Goal: Transaction & Acquisition: Purchase product/service

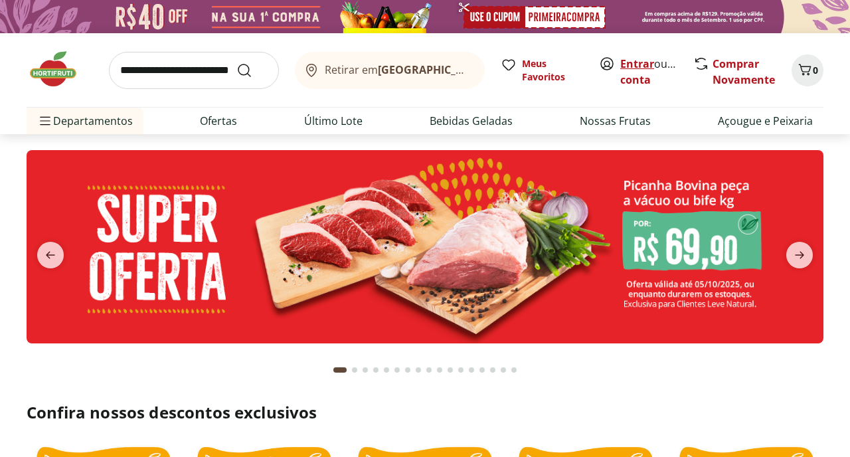
click at [633, 62] on link "Entrar" at bounding box center [637, 63] width 34 height 15
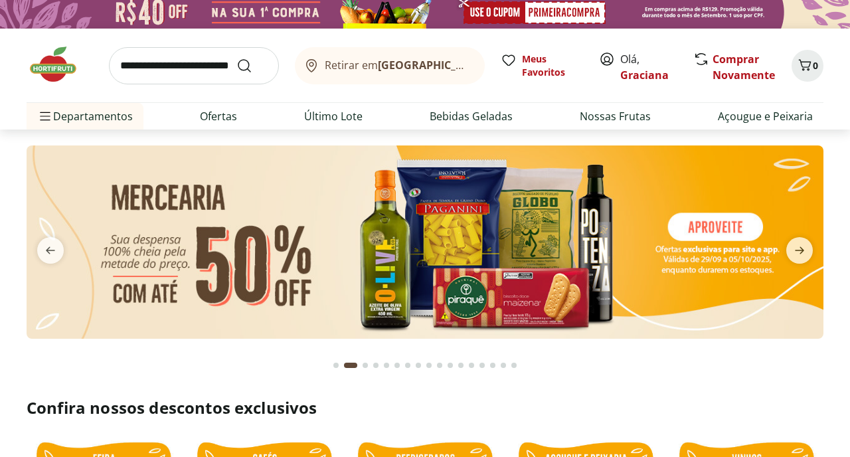
scroll to position [4, 0]
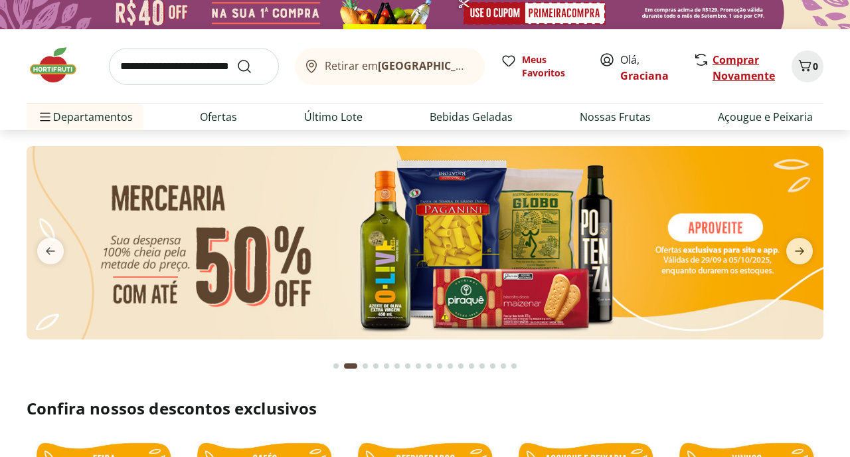
click at [743, 66] on link "Comprar Novamente" at bounding box center [743, 67] width 62 height 31
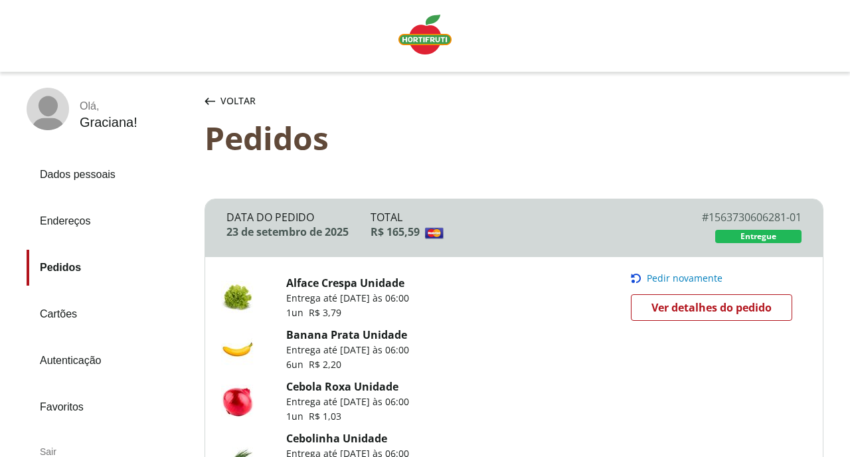
click at [660, 276] on span "Pedir novamente" at bounding box center [685, 278] width 76 height 11
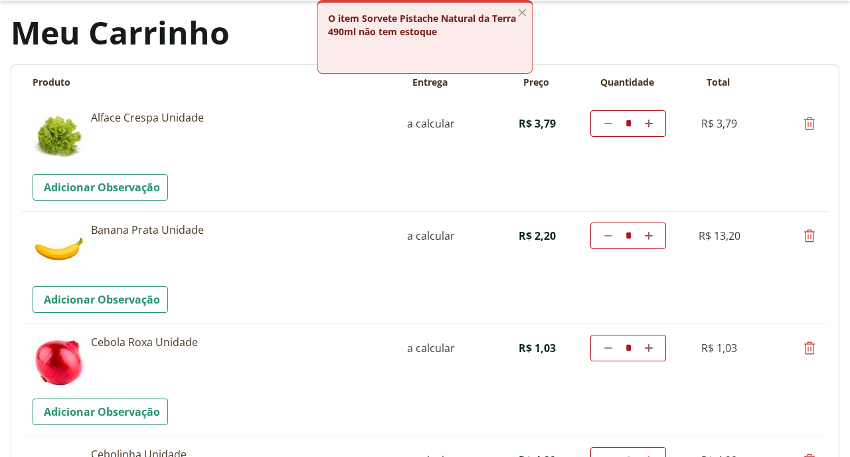
scroll to position [74, 0]
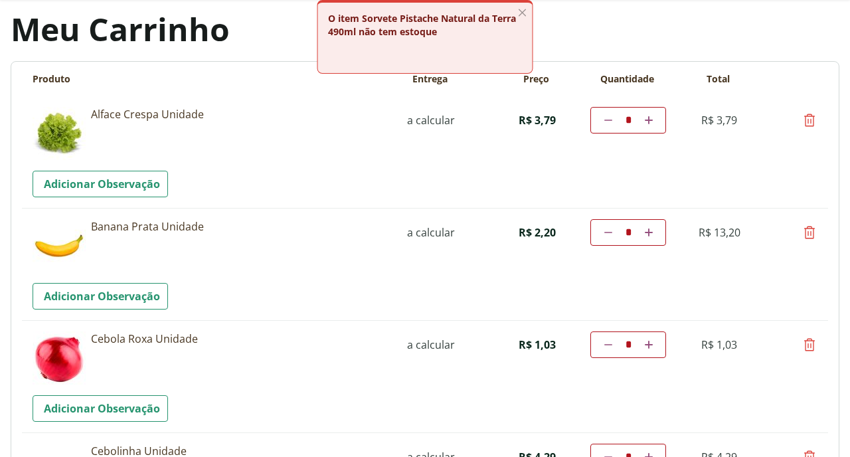
click at [607, 234] on icon at bounding box center [608, 232] width 8 height 8
type input "*"
click at [607, 234] on td "Diminuir a quantidade * Aumentar a quantidade" at bounding box center [628, 232] width 76 height 27
click at [607, 231] on icon at bounding box center [608, 232] width 8 height 8
type input "*"
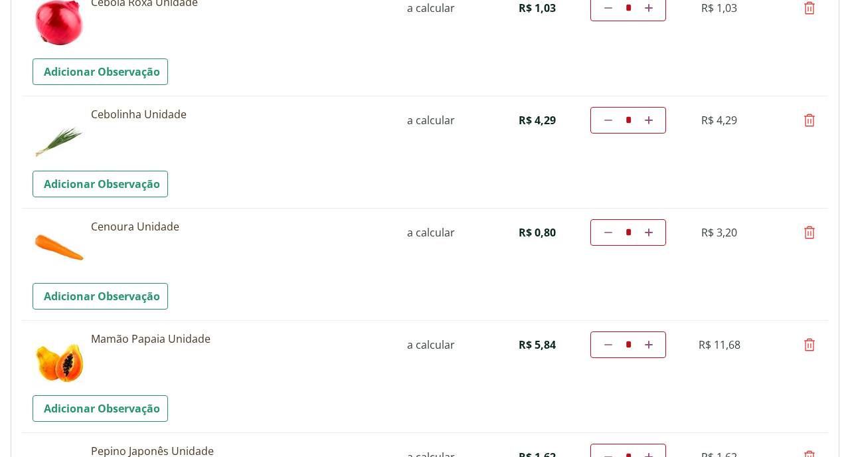
scroll to position [412, 0]
click at [645, 229] on icon at bounding box center [649, 232] width 8 height 8
type input "*"
click at [645, 230] on td "Diminuir a quantidade * Aumentar a quantidade" at bounding box center [628, 231] width 76 height 27
click at [651, 233] on icon at bounding box center [649, 232] width 8 height 8
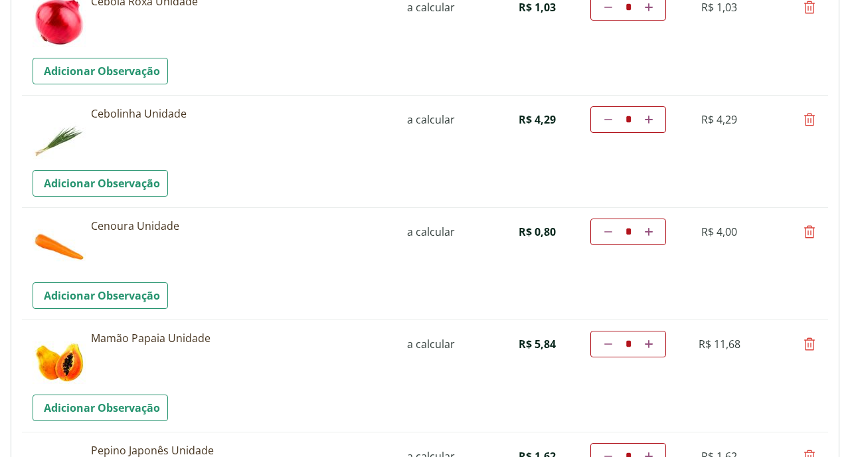
type input "*"
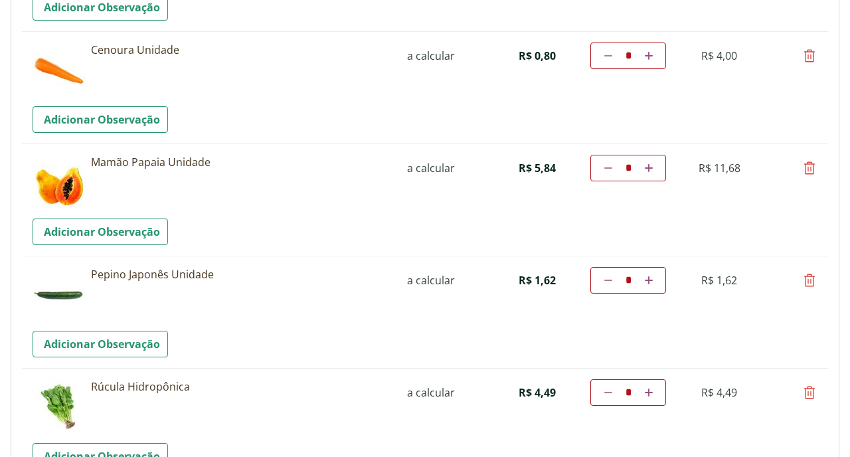
scroll to position [589, 0]
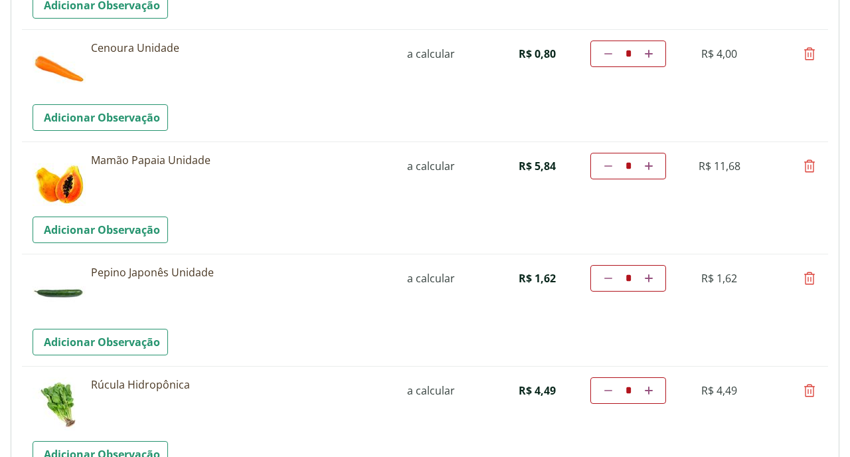
click at [650, 54] on icon at bounding box center [649, 54] width 8 height 8
type input "*"
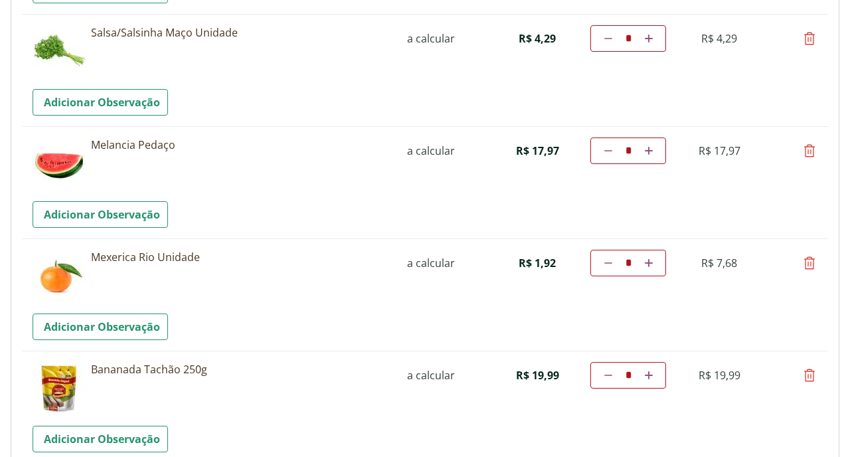
scroll to position [1397, 0]
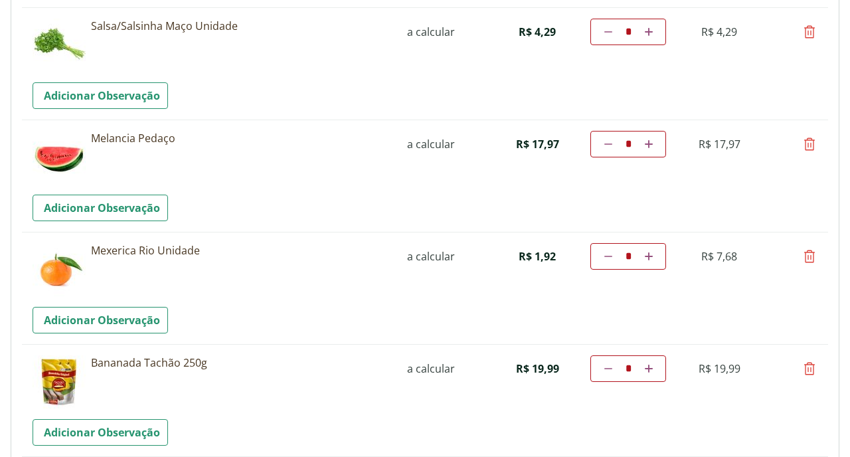
click at [808, 255] on icon at bounding box center [809, 256] width 16 height 16
type input "*"
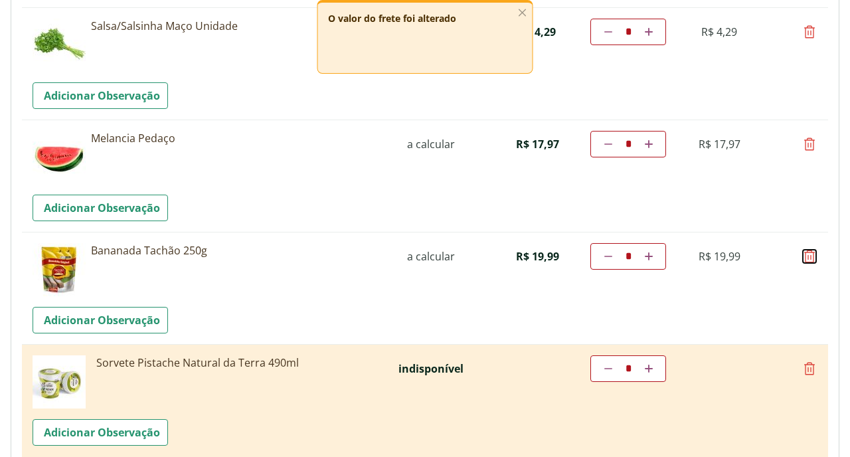
click at [808, 255] on icon at bounding box center [809, 256] width 16 height 16
type input "*"
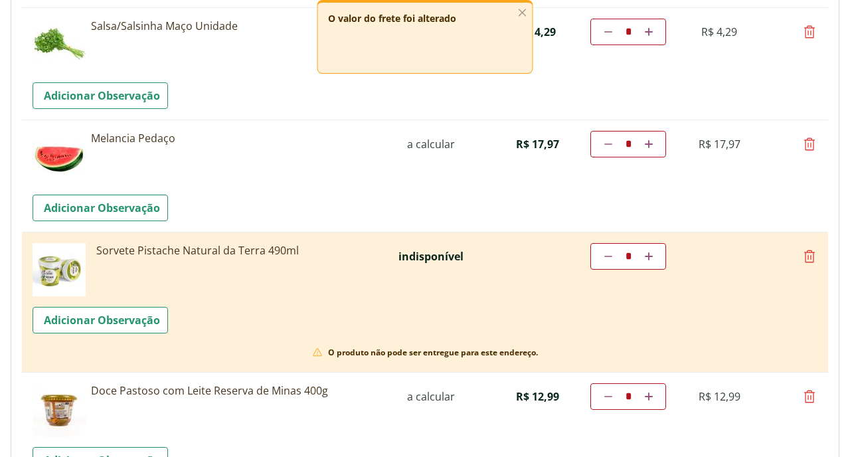
click at [808, 256] on icon at bounding box center [809, 256] width 16 height 16
type input "*"
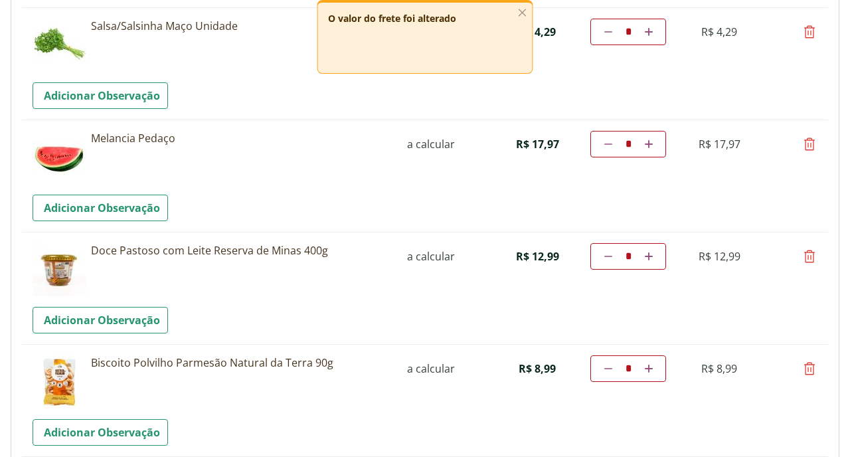
click at [808, 256] on icon at bounding box center [809, 256] width 16 height 16
type input "*"
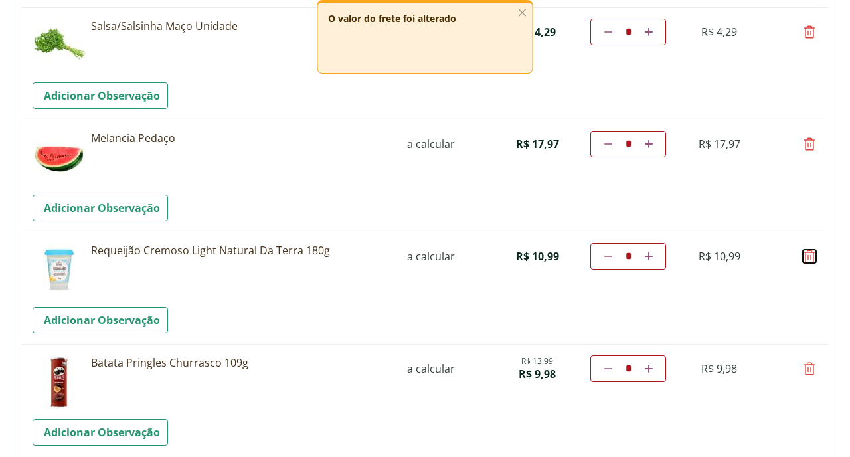
click at [808, 258] on icon at bounding box center [809, 256] width 16 height 16
type input "*"
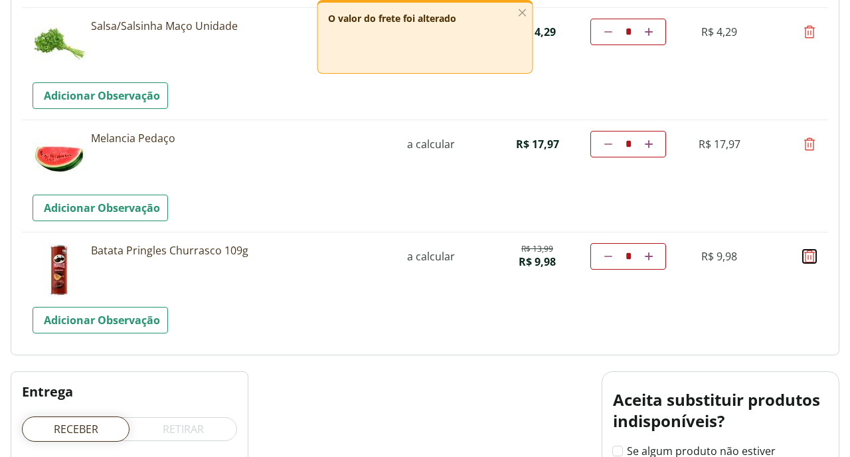
click at [808, 258] on icon at bounding box center [809, 256] width 16 height 16
type input "*"
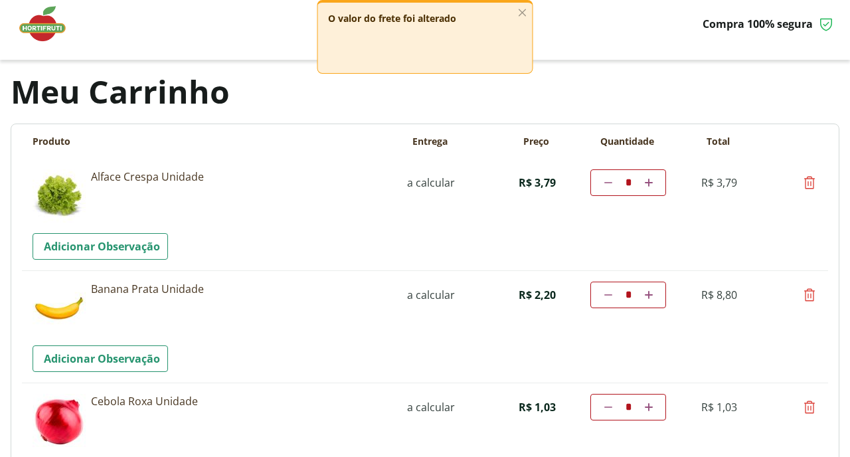
scroll to position [0, 0]
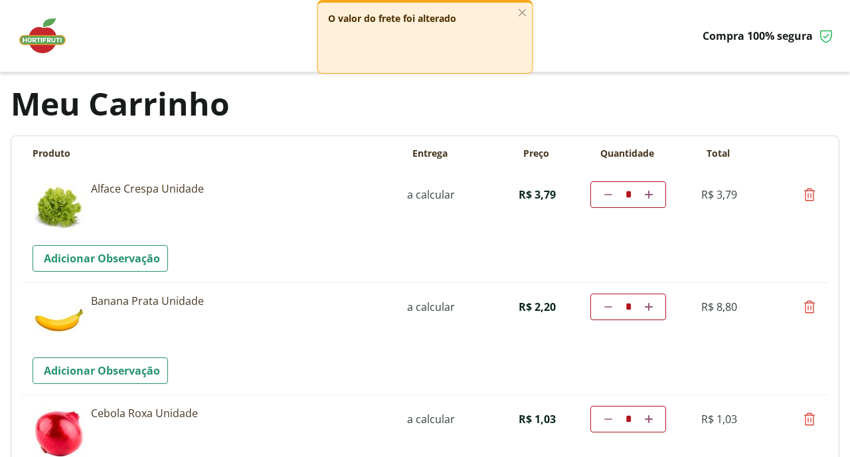
click at [48, 40] on img at bounding box center [49, 36] width 66 height 40
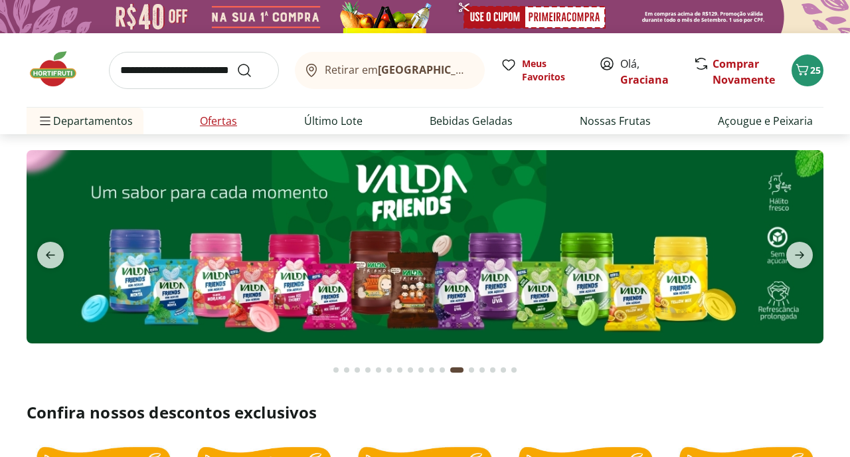
click at [222, 117] on link "Ofertas" at bounding box center [218, 121] width 37 height 16
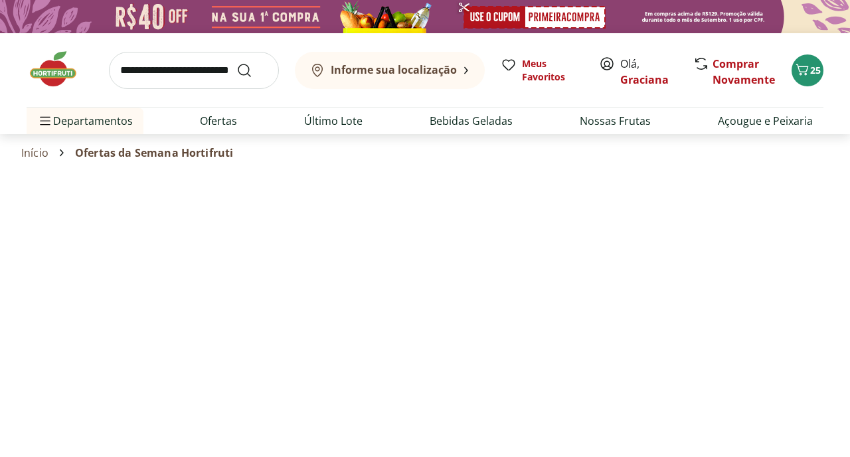
select select "**********"
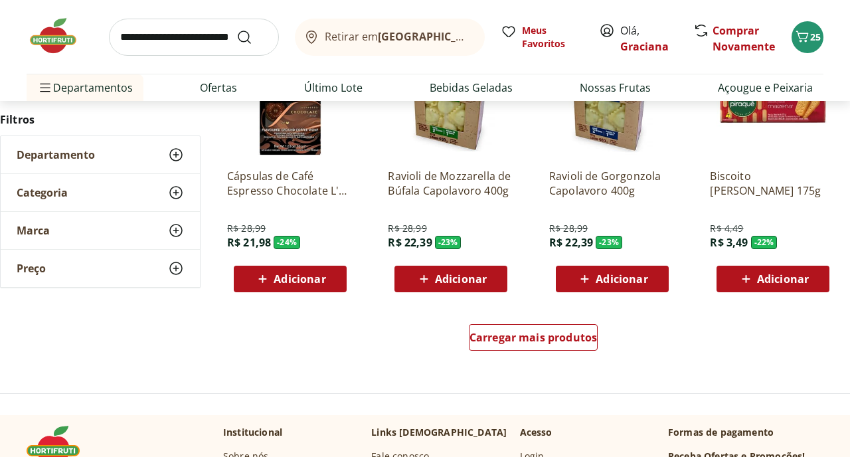
scroll to position [787, 0]
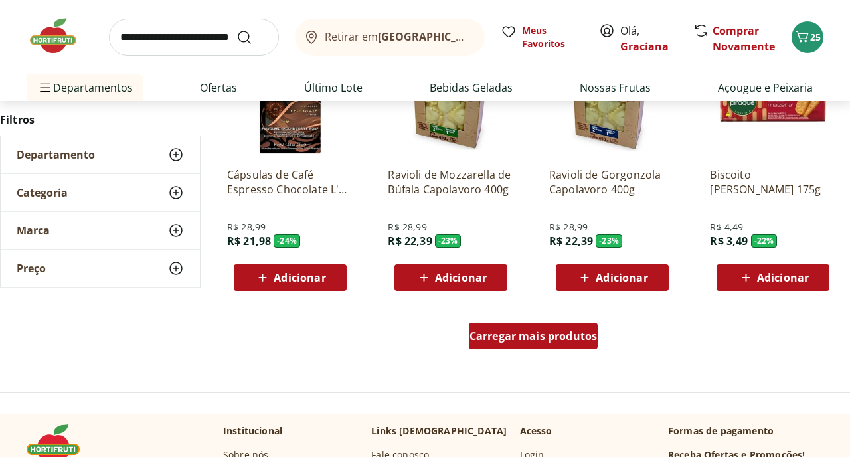
click at [510, 331] on span "Carregar mais produtos" at bounding box center [533, 336] width 128 height 11
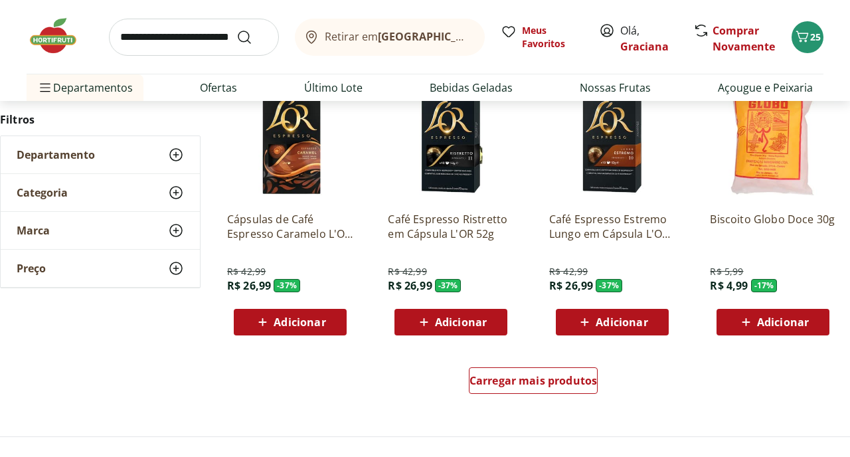
scroll to position [1618, 0]
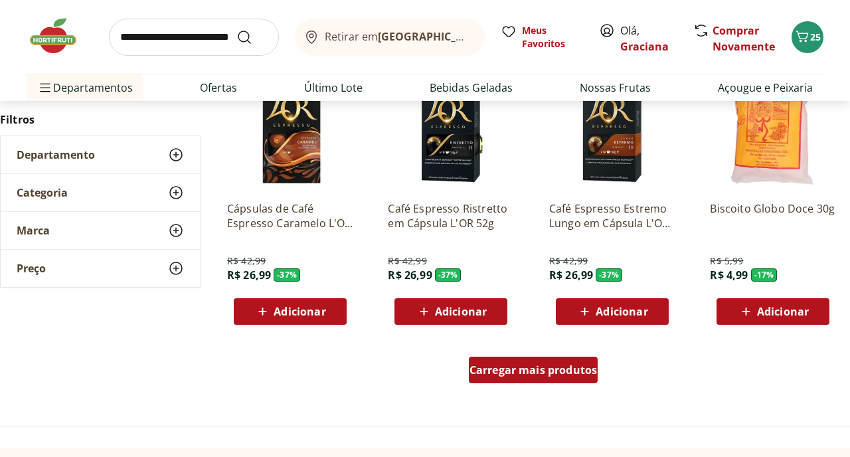
click at [514, 364] on span "Carregar mais produtos" at bounding box center [533, 369] width 128 height 11
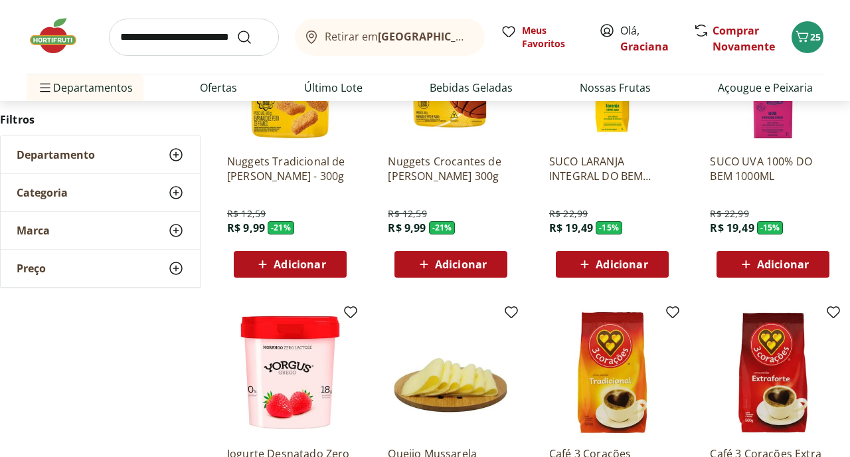
scroll to position [1949, 0]
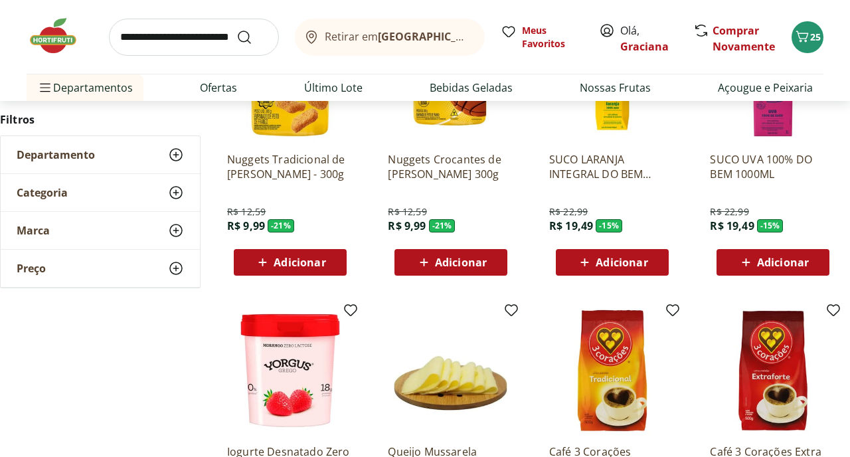
click at [194, 42] on input "search" at bounding box center [194, 37] width 170 height 37
type input "*****"
click at [236, 29] on button "Submit Search" at bounding box center [252, 37] width 32 height 16
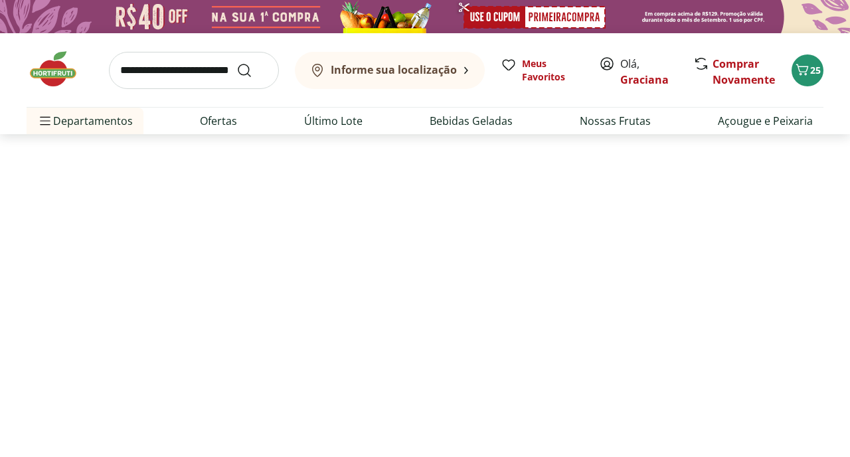
select select "**********"
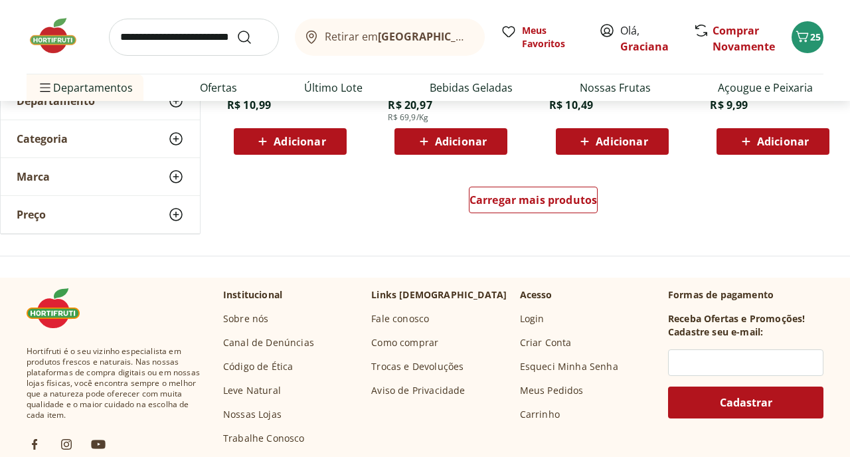
scroll to position [957, 0]
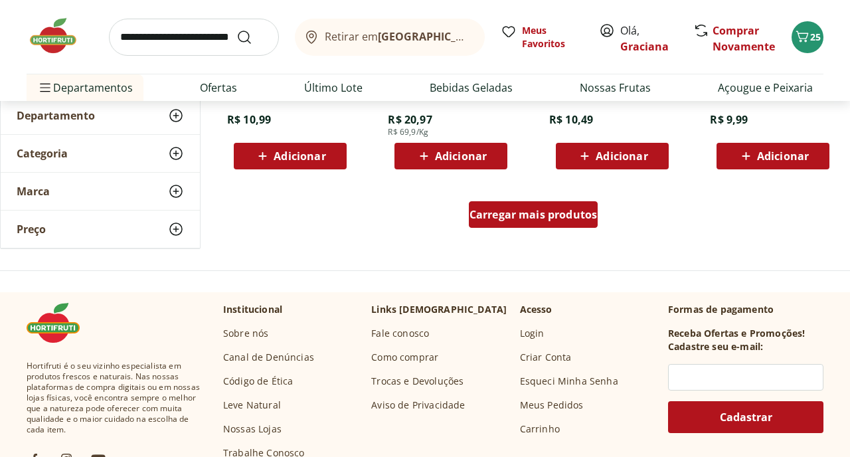
click at [525, 210] on span "Carregar mais produtos" at bounding box center [533, 214] width 128 height 11
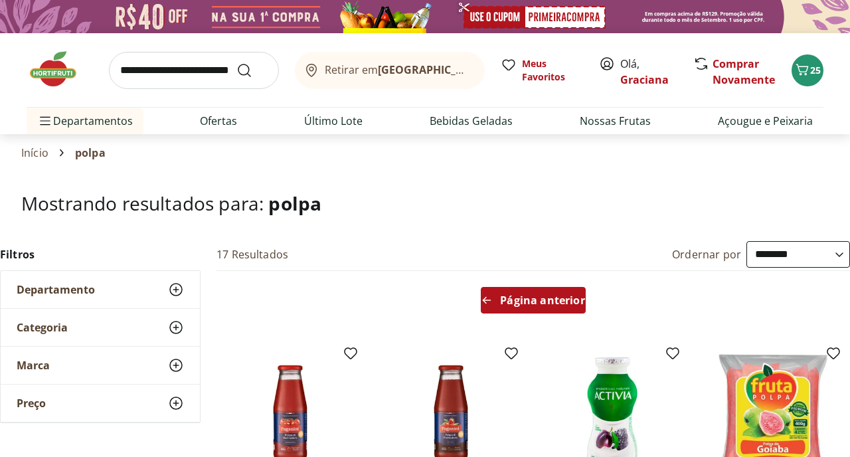
click at [518, 305] on span "Página anterior" at bounding box center [542, 300] width 84 height 11
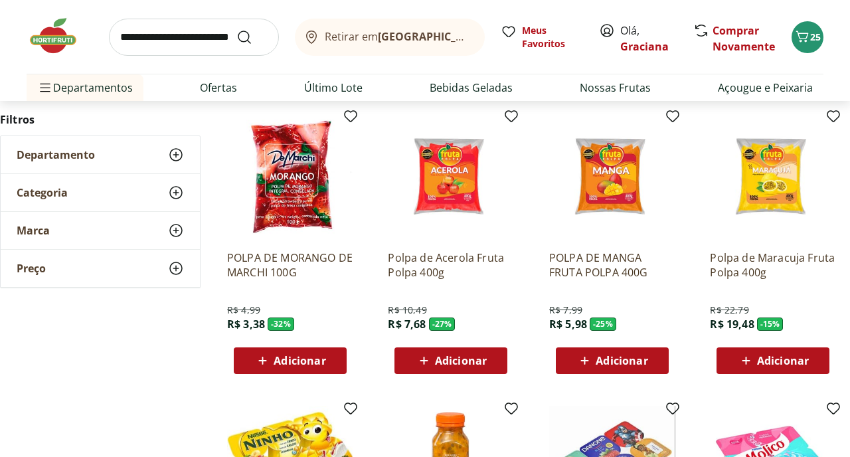
scroll to position [462, 0]
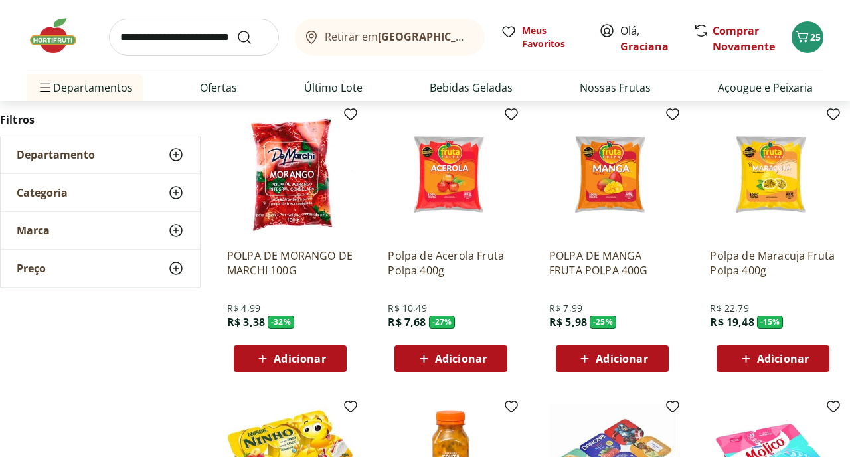
click at [777, 348] on div "Adicionar" at bounding box center [773, 358] width 92 height 24
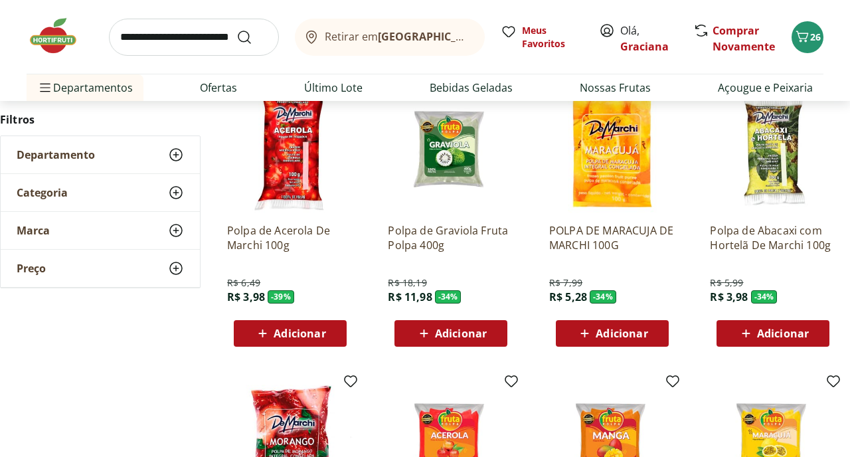
scroll to position [189, 0]
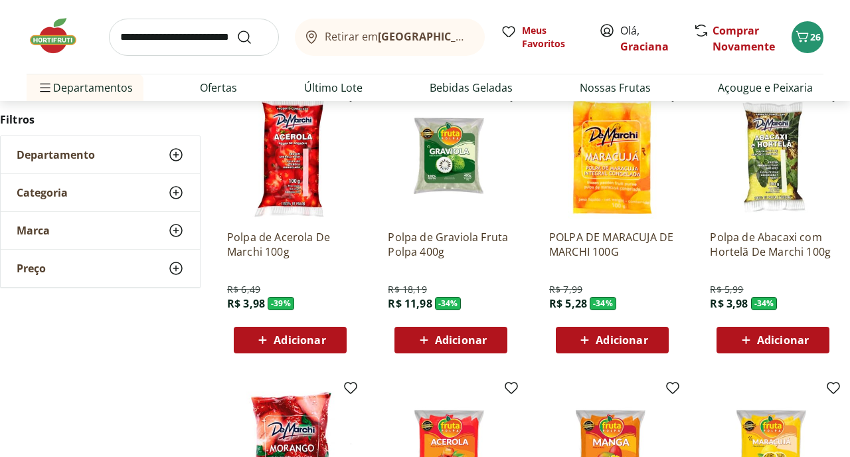
click at [624, 342] on span "Adicionar" at bounding box center [621, 340] width 52 height 11
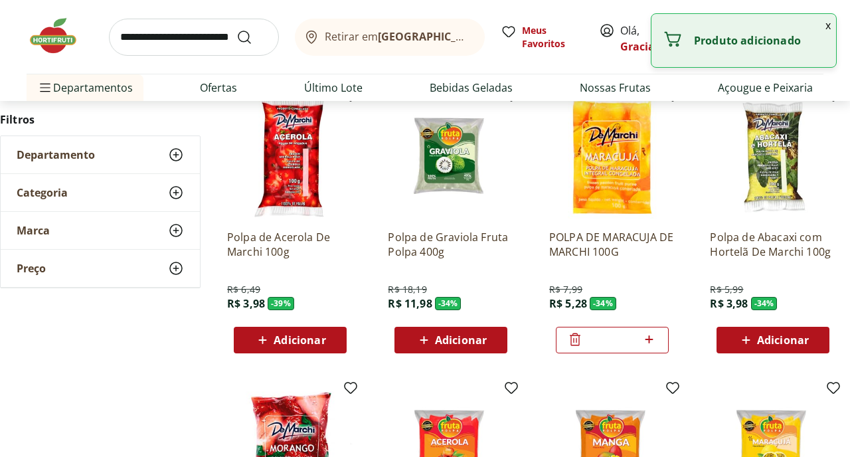
click at [651, 339] on icon at bounding box center [649, 339] width 8 height 8
type input "*"
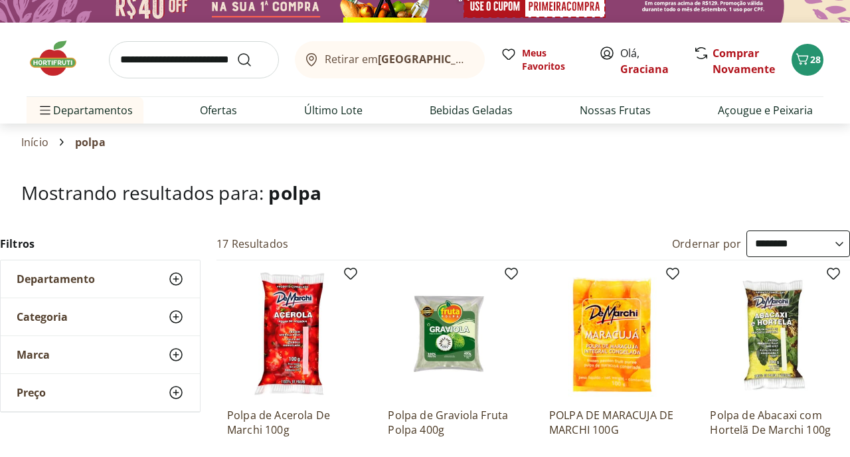
scroll to position [0, 0]
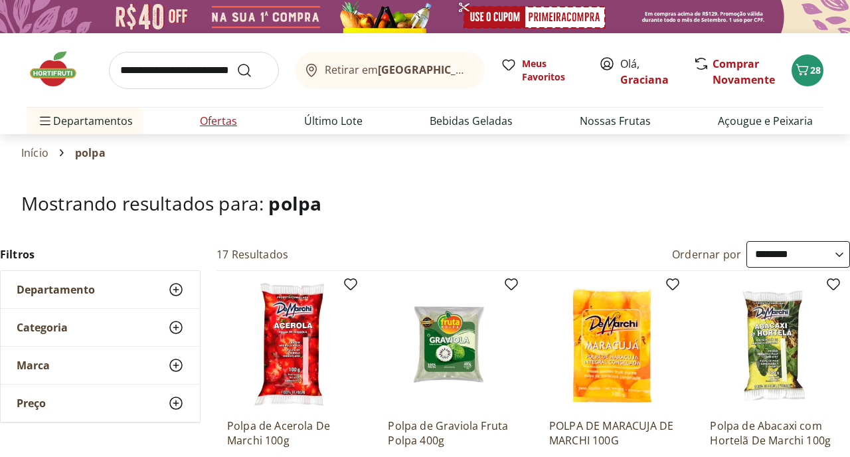
click at [212, 115] on link "Ofertas" at bounding box center [218, 121] width 37 height 16
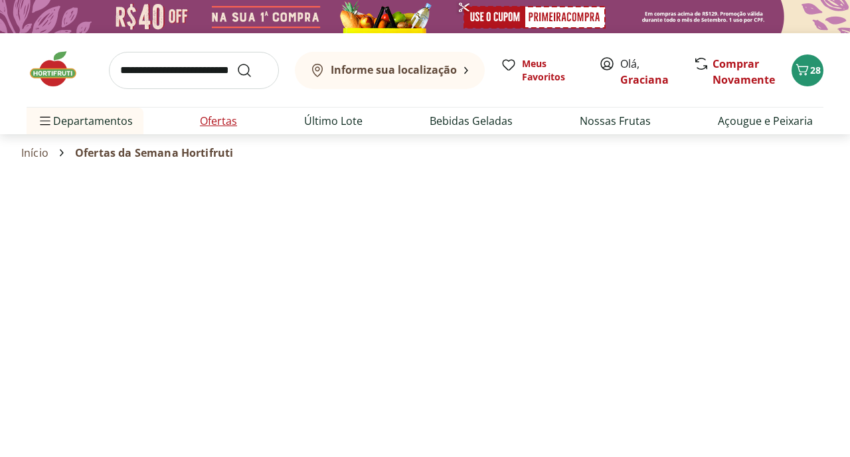
select select "**********"
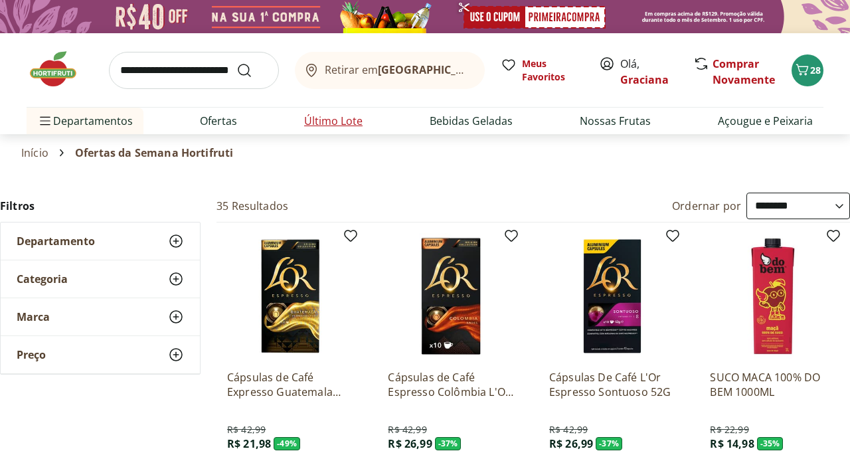
click at [345, 117] on link "Último Lote" at bounding box center [333, 121] width 58 height 16
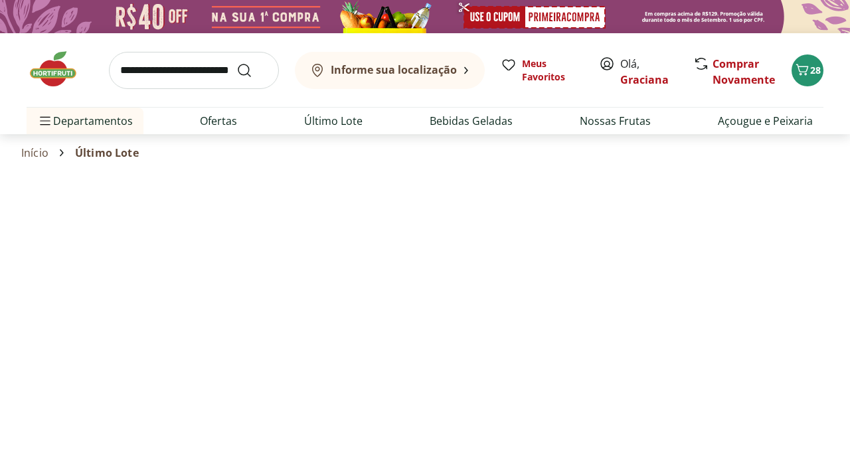
select select "**********"
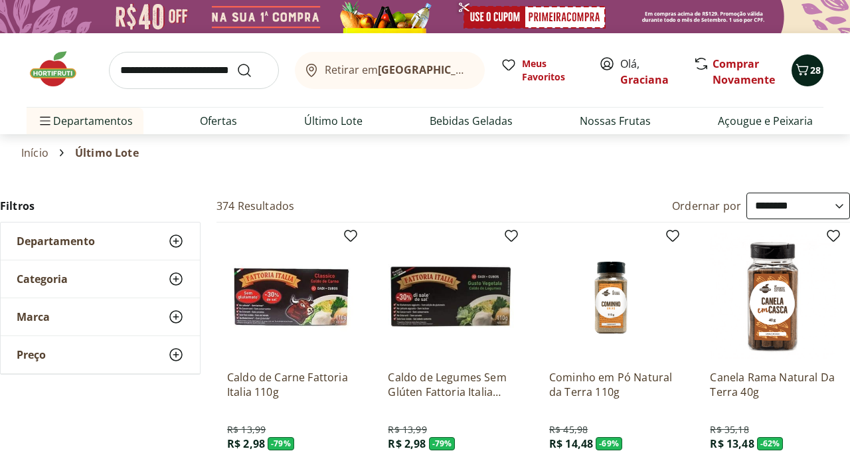
click at [802, 68] on icon "Carrinho" at bounding box center [802, 70] width 16 height 16
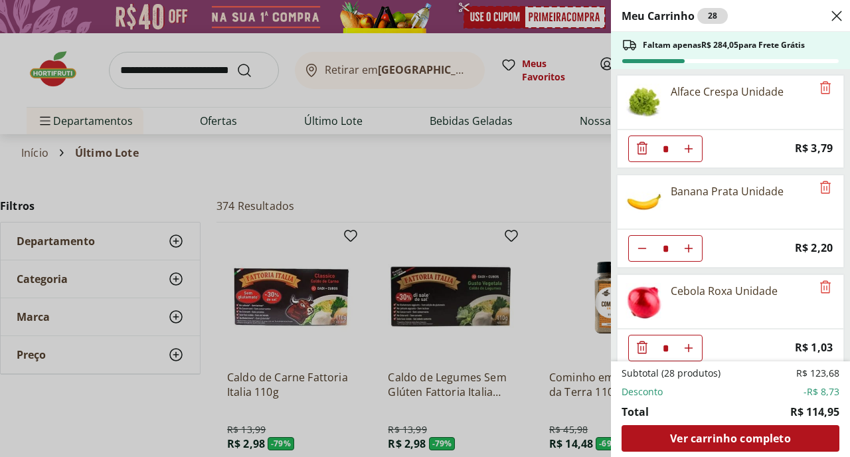
click at [464, 166] on div "Meu Carrinho 28 Faltam apenas R$ 284,05 para Frete Grátis Alface Crespa Unidade…" at bounding box center [425, 228] width 850 height 457
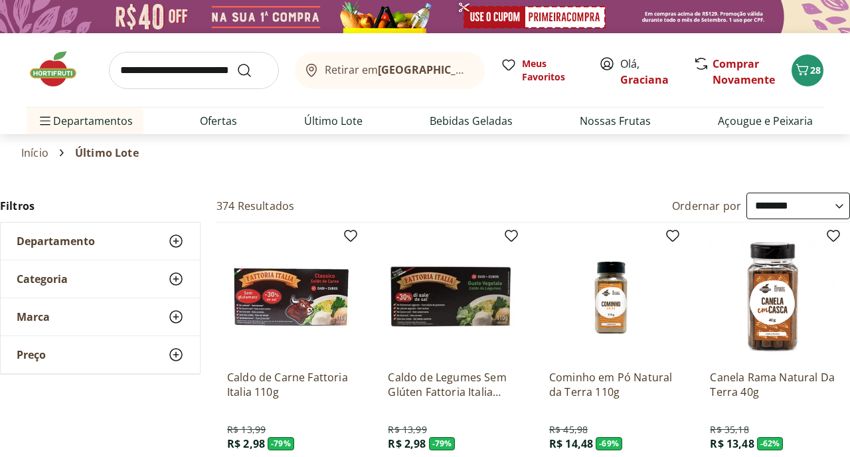
click at [192, 70] on input "search" at bounding box center [194, 70] width 170 height 37
type input "****"
click at [236, 62] on button "Submit Search" at bounding box center [252, 70] width 32 height 16
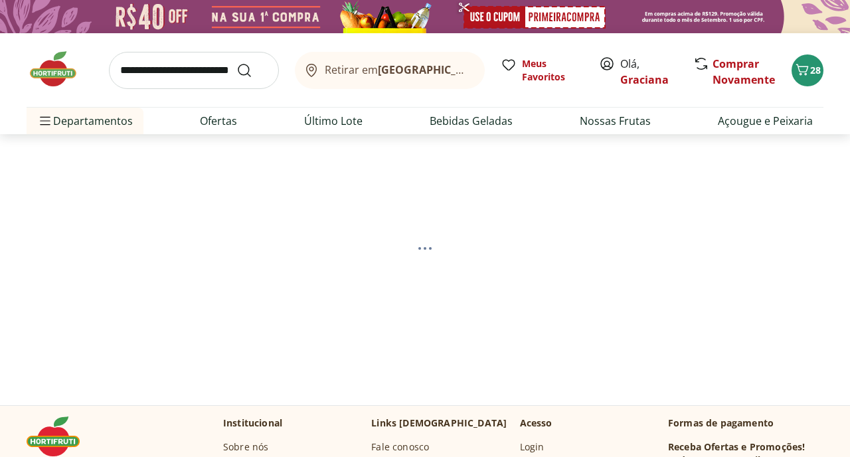
select select "**********"
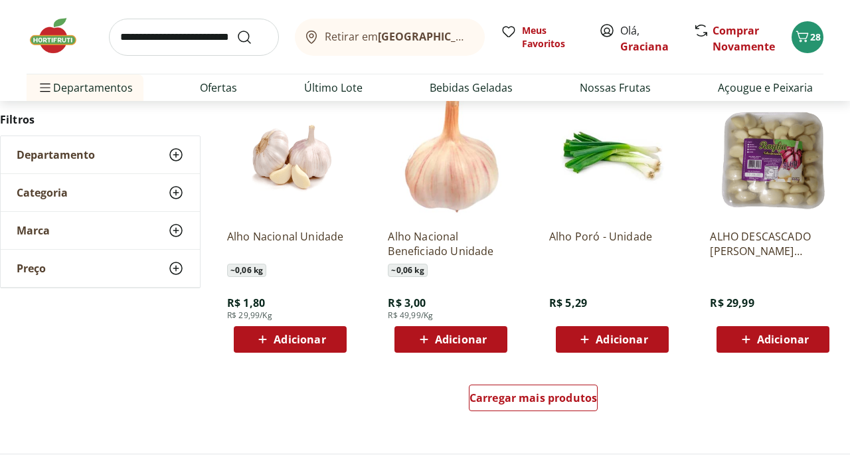
scroll to position [777, 0]
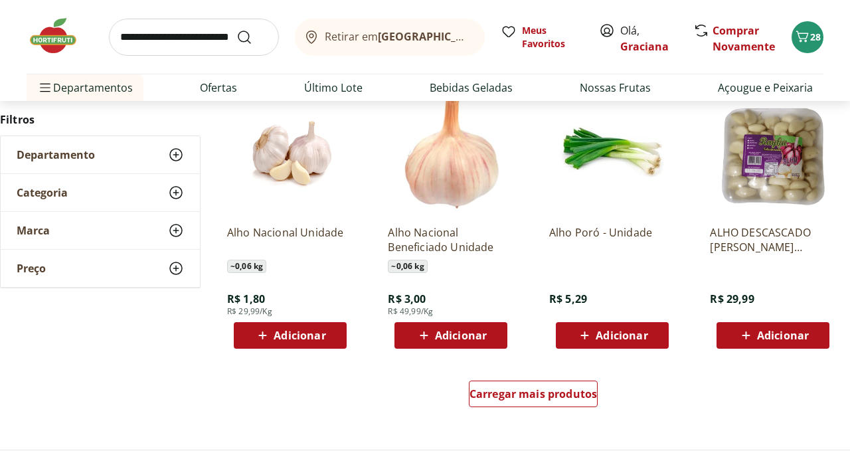
click at [323, 334] on span "Adicionar" at bounding box center [299, 335] width 52 height 11
click at [323, 335] on icon at bounding box center [327, 335] width 17 height 16
type input "*"
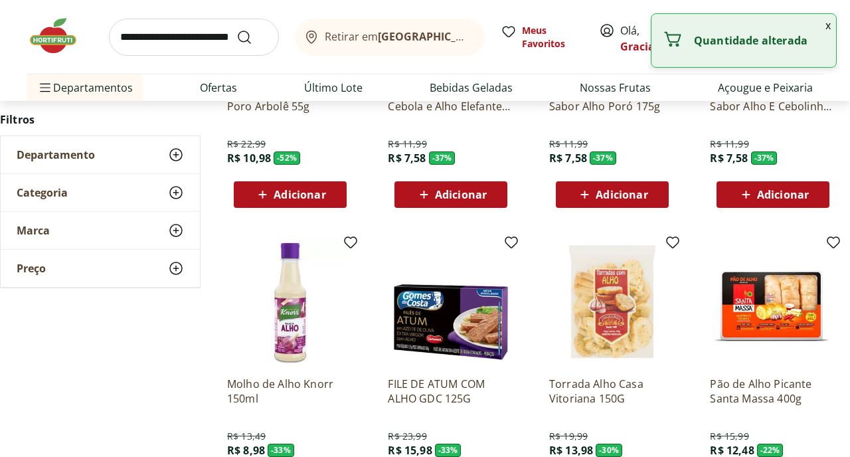
scroll to position [316, 0]
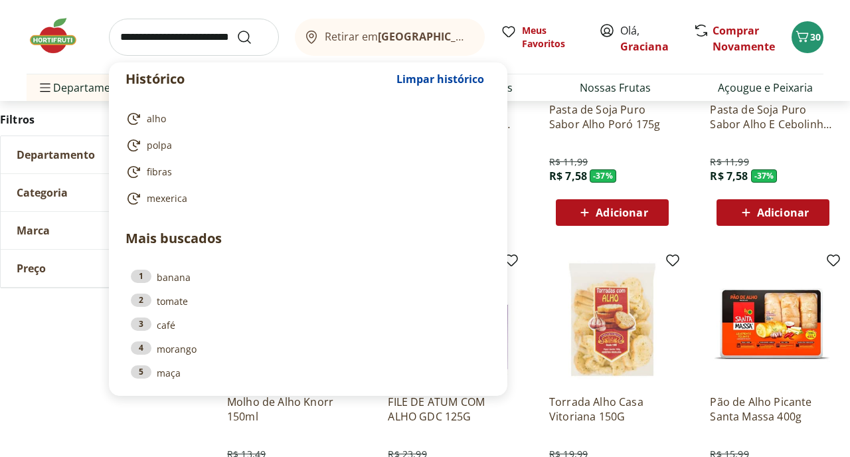
click at [213, 48] on input "search" at bounding box center [194, 37] width 170 height 37
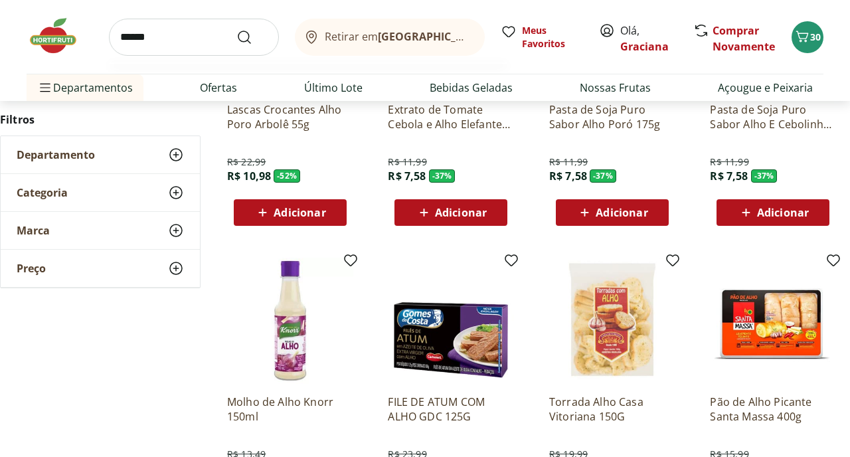
type input "******"
click at [236, 29] on button "Submit Search" at bounding box center [252, 37] width 32 height 16
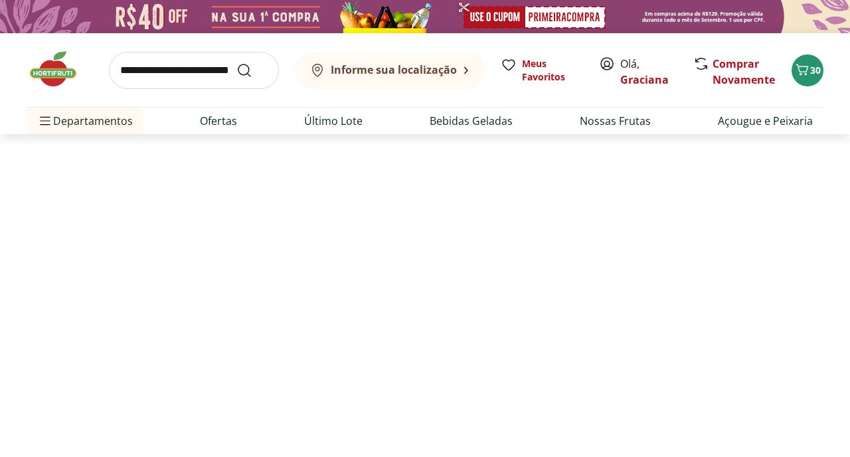
select select "**********"
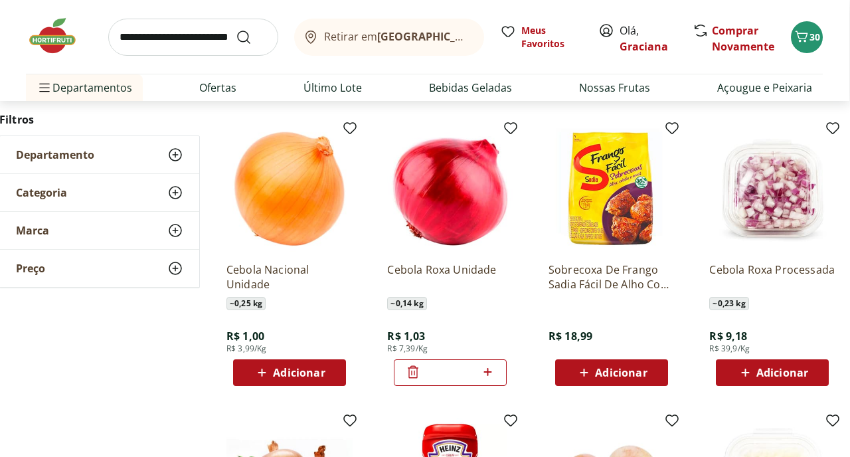
scroll to position [446, 1]
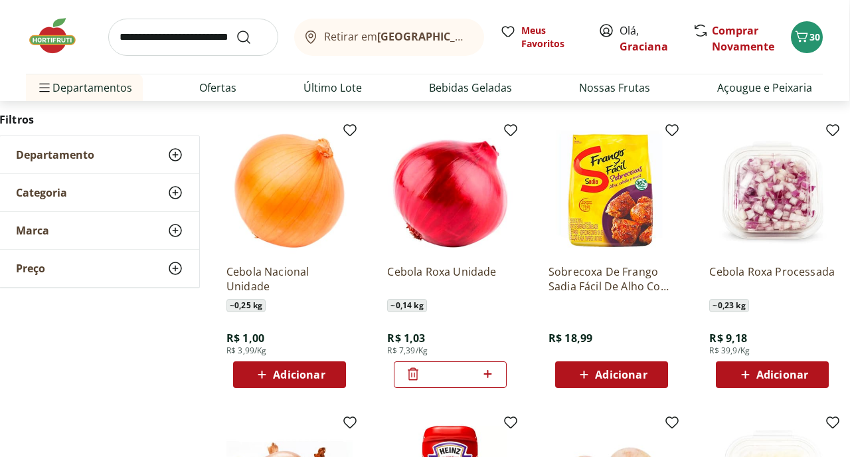
click at [312, 378] on span "Adicionar" at bounding box center [299, 374] width 52 height 11
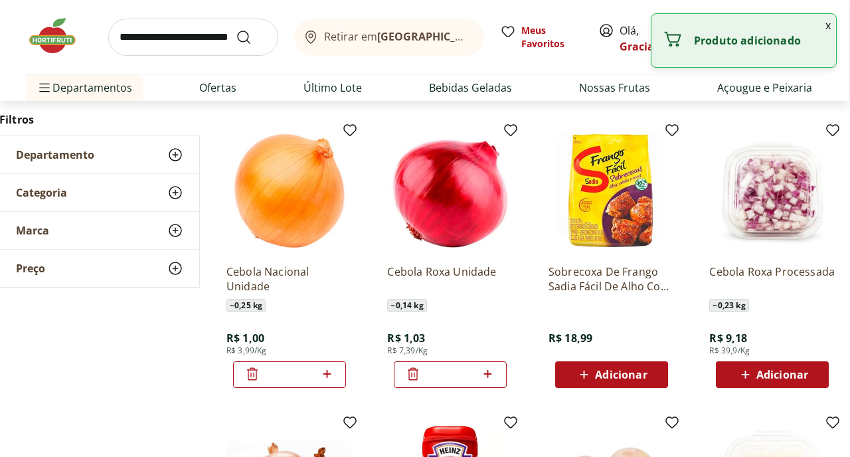
click at [334, 377] on icon at bounding box center [327, 374] width 17 height 16
click at [334, 378] on icon at bounding box center [327, 374] width 17 height 16
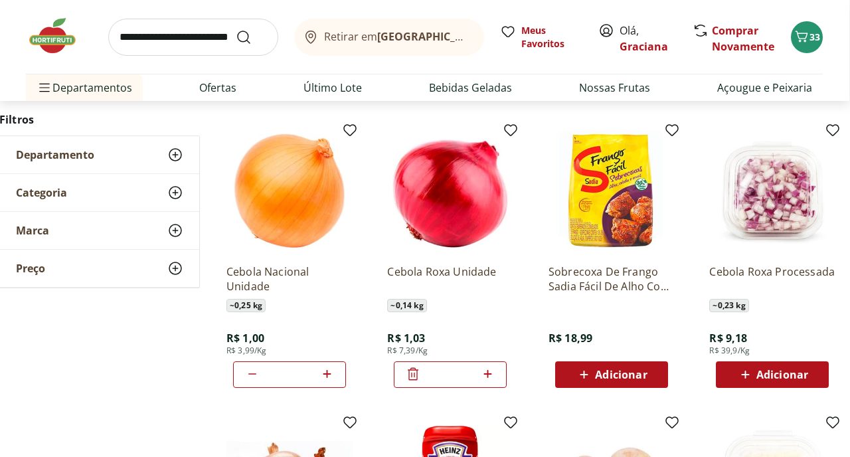
click at [334, 378] on icon at bounding box center [327, 374] width 17 height 16
type input "*"
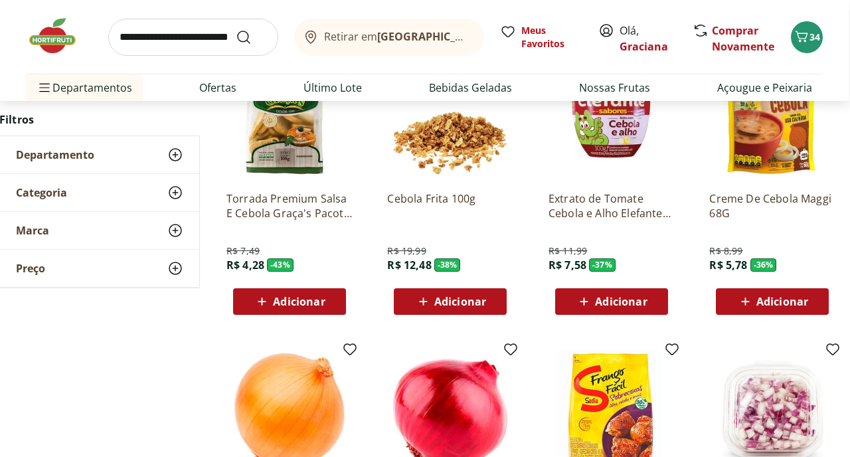
scroll to position [0, 1]
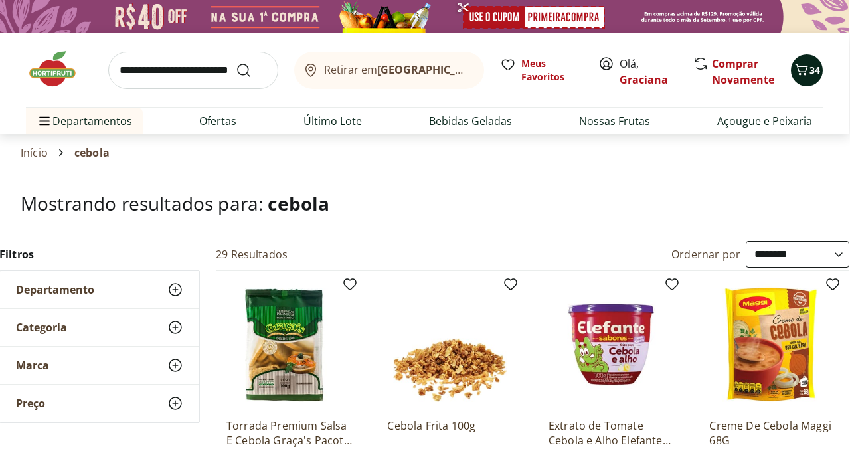
click at [811, 68] on span "34" at bounding box center [814, 70] width 11 height 13
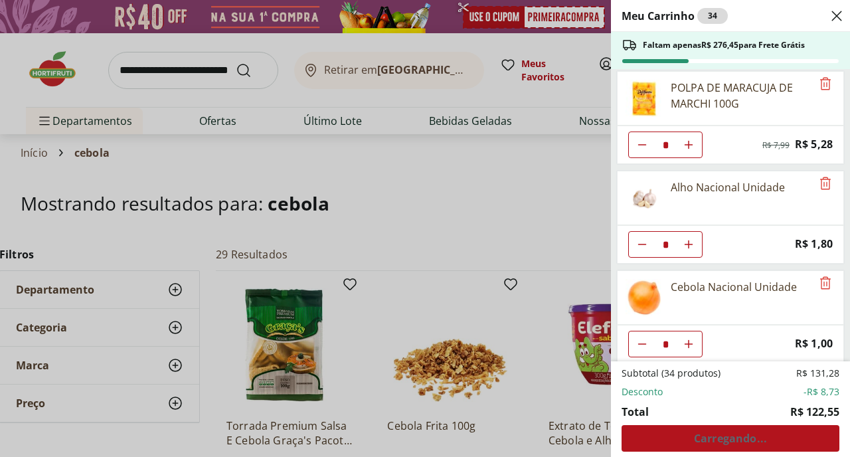
scroll to position [1406, 0]
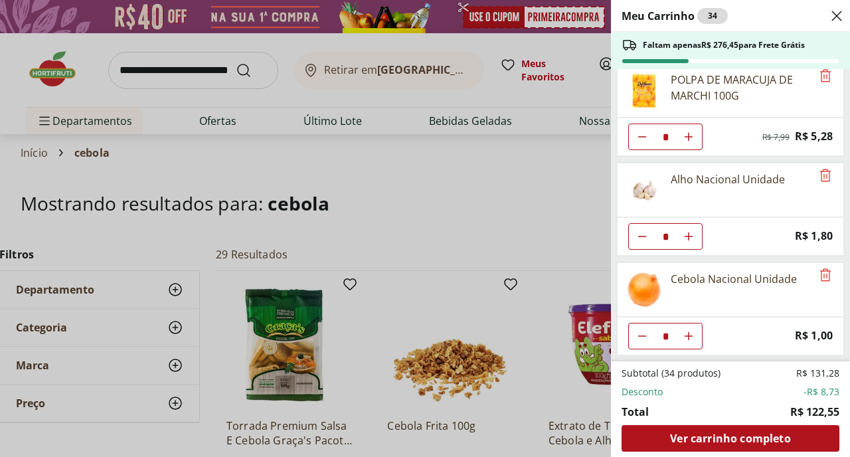
click at [524, 186] on div "Meu Carrinho 34 Faltam apenas R$ 276,45 para Frete Grátis Alface Crespa Unidade…" at bounding box center [425, 228] width 850 height 457
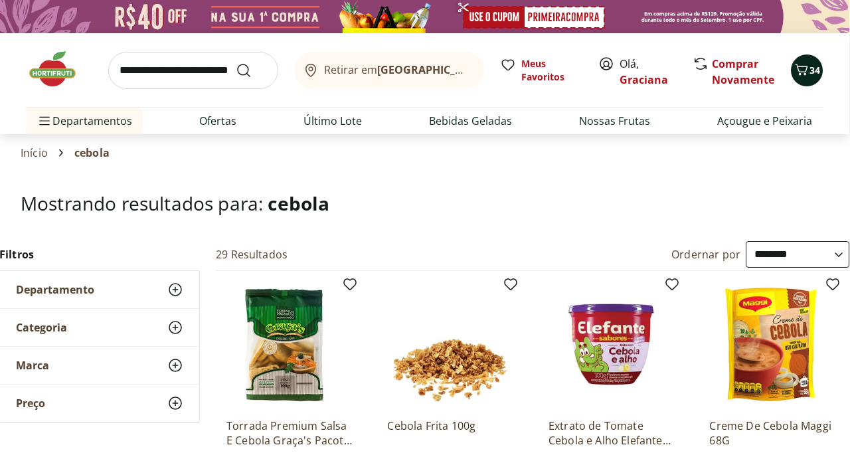
click at [793, 68] on icon "Carrinho" at bounding box center [801, 70] width 16 height 16
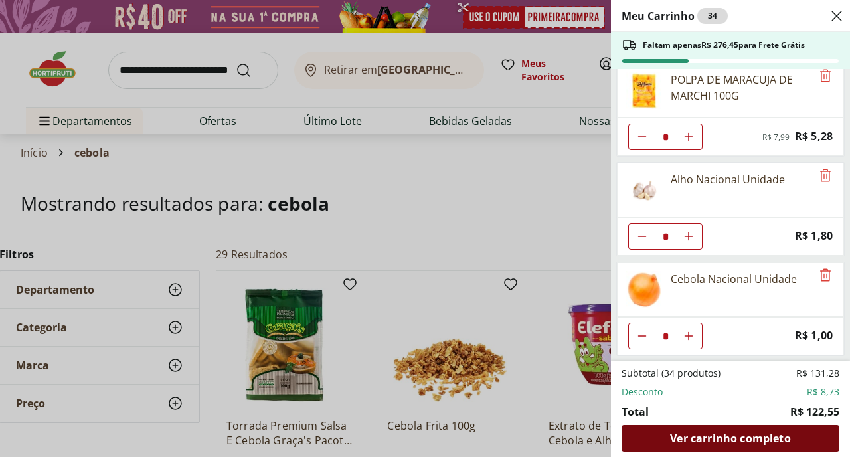
click at [760, 445] on div "Ver carrinho completo" at bounding box center [730, 438] width 218 height 27
